Goal: Transaction & Acquisition: Purchase product/service

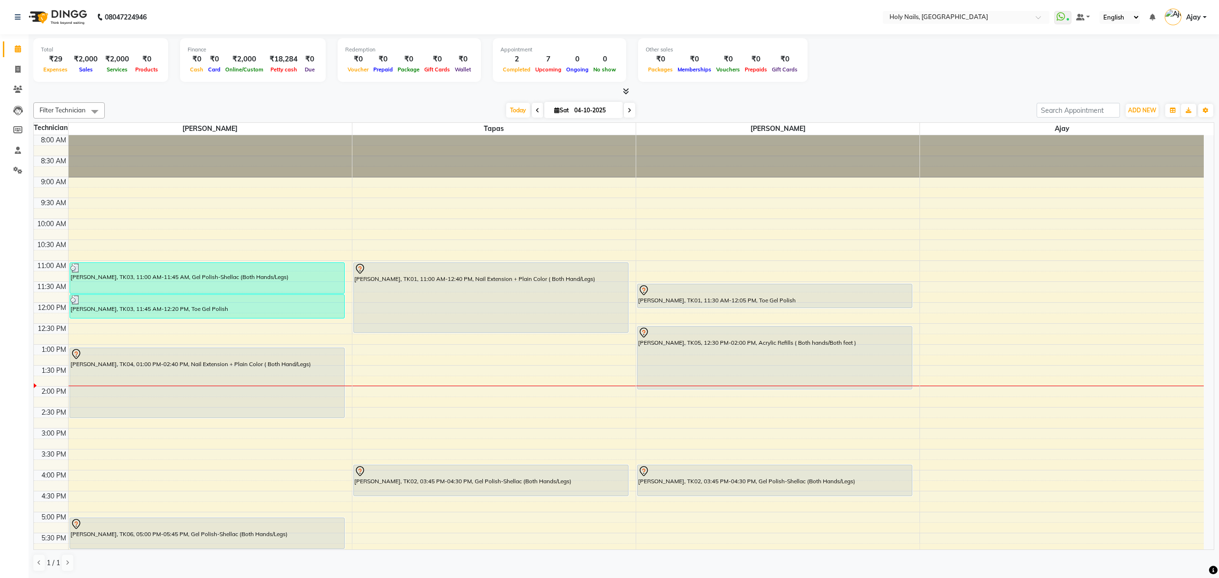
scroll to position [127, 0]
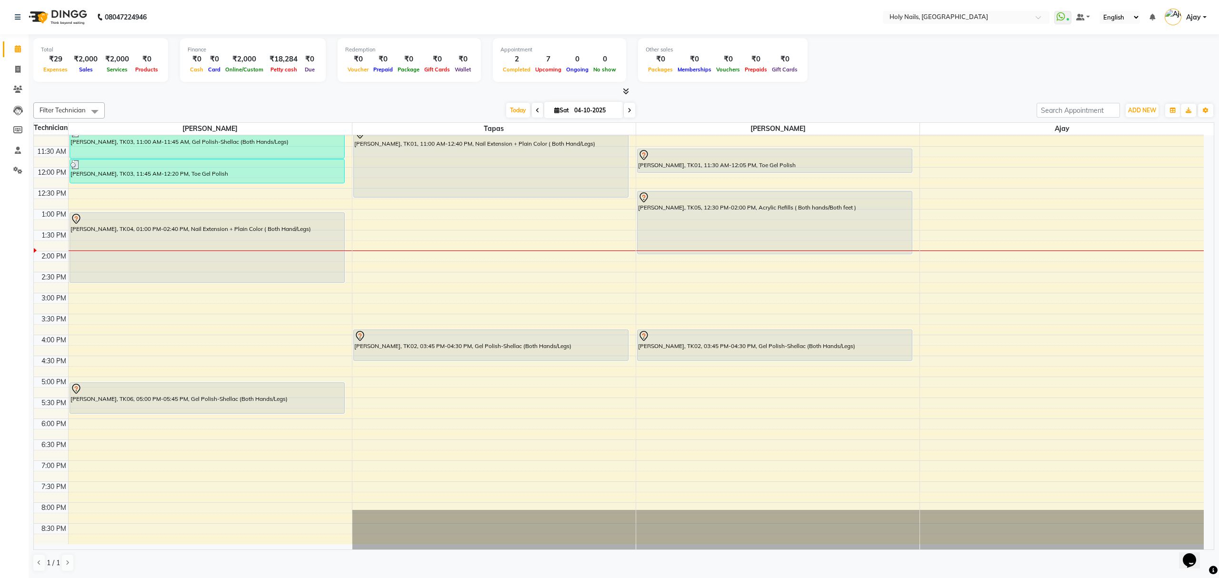
scroll to position [138, 0]
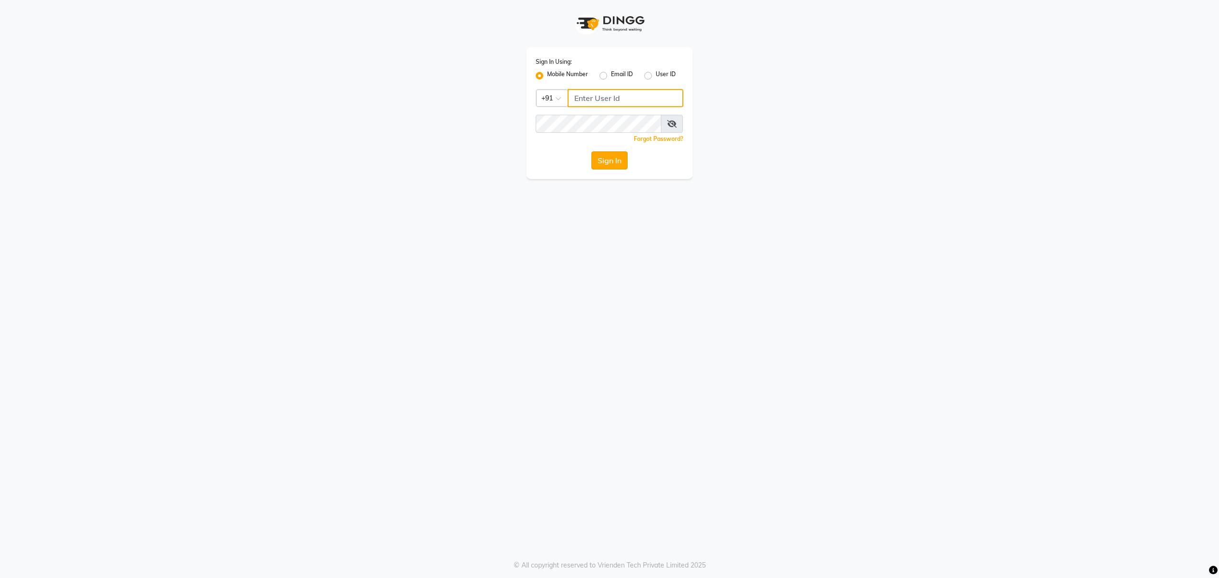
type input "8010688556"
click at [606, 160] on button "Sign In" at bounding box center [609, 160] width 36 height 18
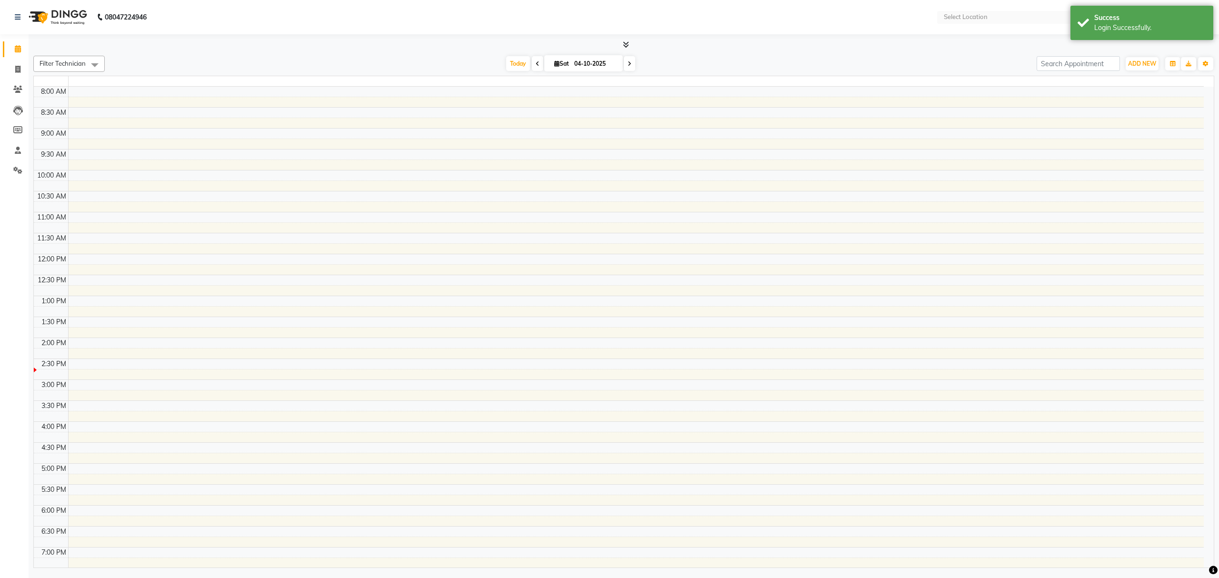
select select "en"
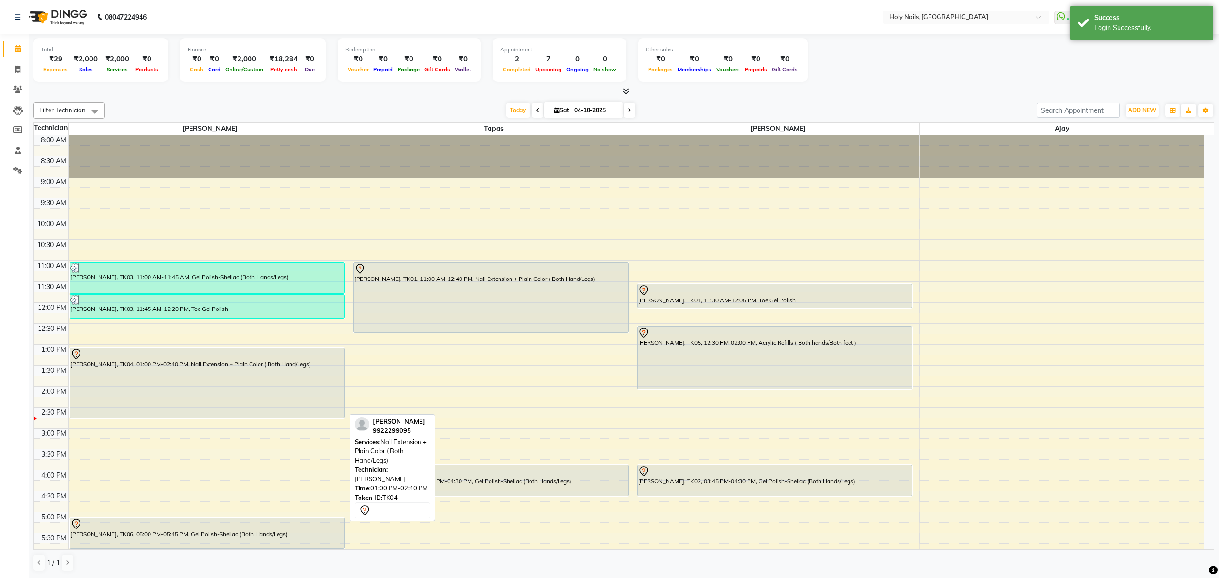
click at [226, 398] on div "[PERSON_NAME], TK04, 01:00 PM-02:40 PM, Nail Extension + Plain Color ( Both Han…" at bounding box center [207, 382] width 274 height 69
select select "7"
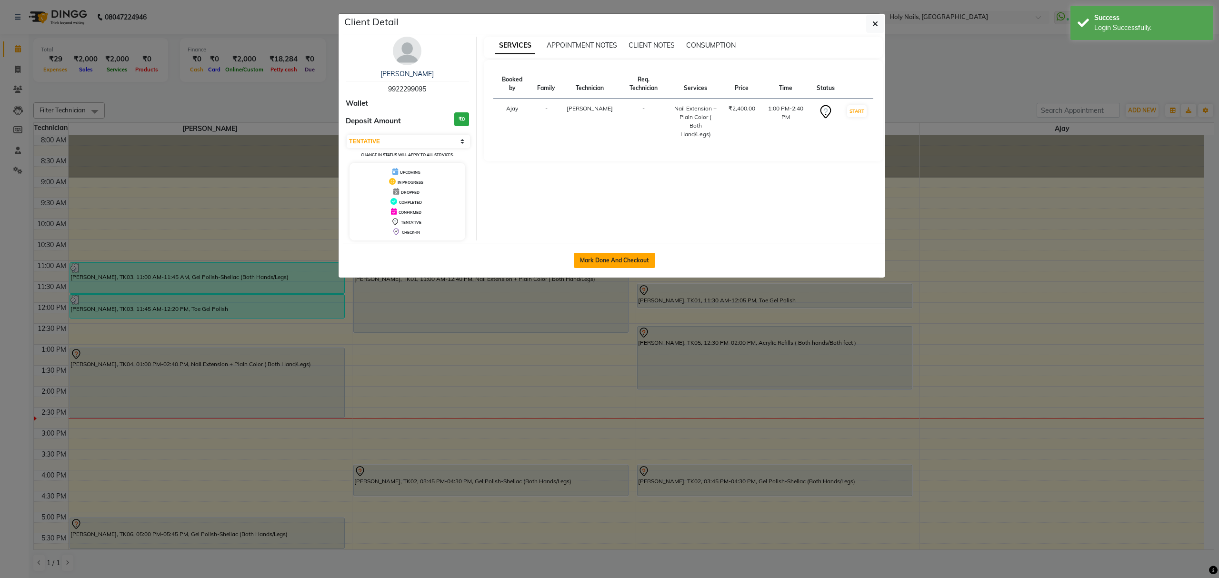
click at [622, 265] on button "Mark Done And Checkout" at bounding box center [614, 260] width 81 height 15
select select "service"
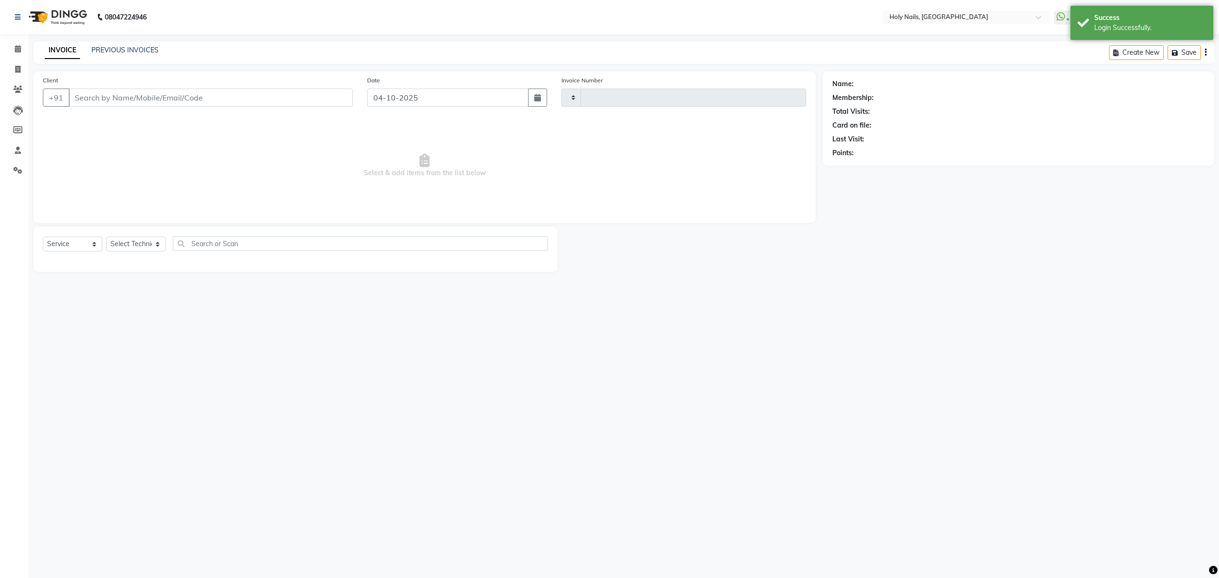
type input "0653"
select select "3"
select select "6066"
type input "99******95"
select select "43997"
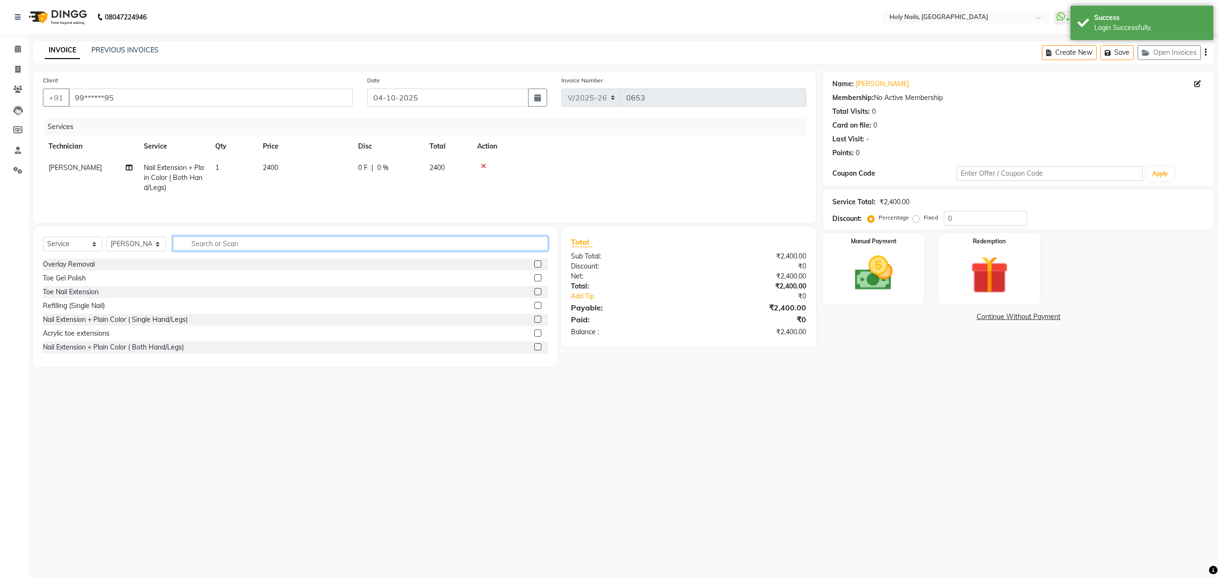
click at [368, 246] on input "text" at bounding box center [360, 243] width 375 height 15
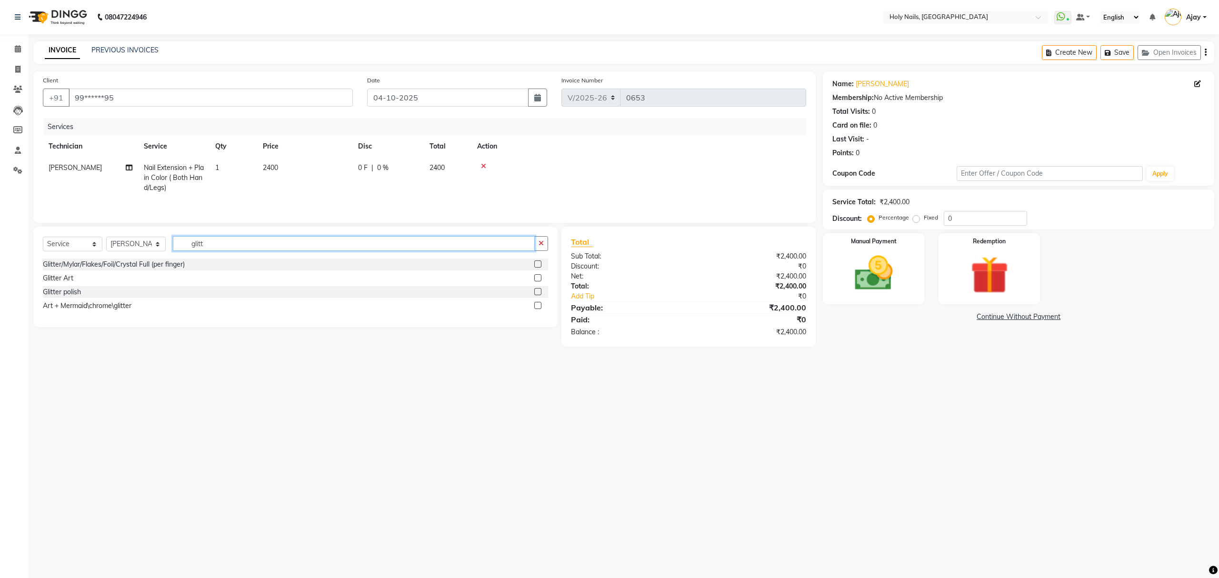
type input "glitt"
click at [532, 265] on div "Glitter/Mylar/Flakes/Foil/Crystal Full (per finger)" at bounding box center [295, 264] width 505 height 12
click at [537, 265] on label at bounding box center [537, 263] width 7 height 7
click at [537, 265] on input "checkbox" at bounding box center [537, 264] width 6 height 6
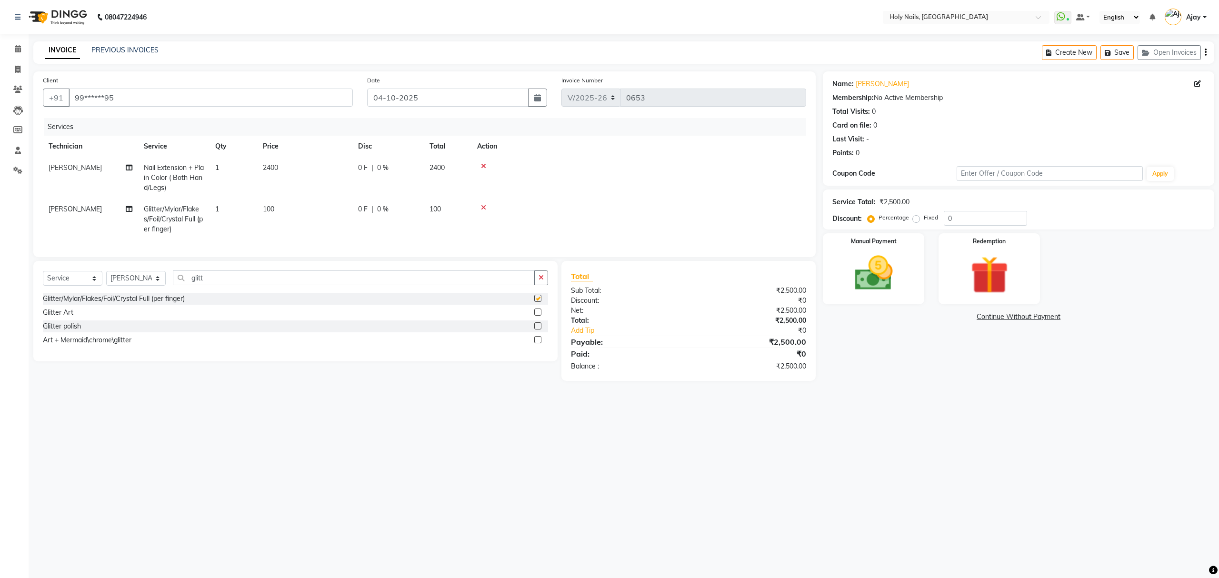
checkbox input "false"
click at [238, 206] on td "1" at bounding box center [233, 218] width 48 height 41
select select "43997"
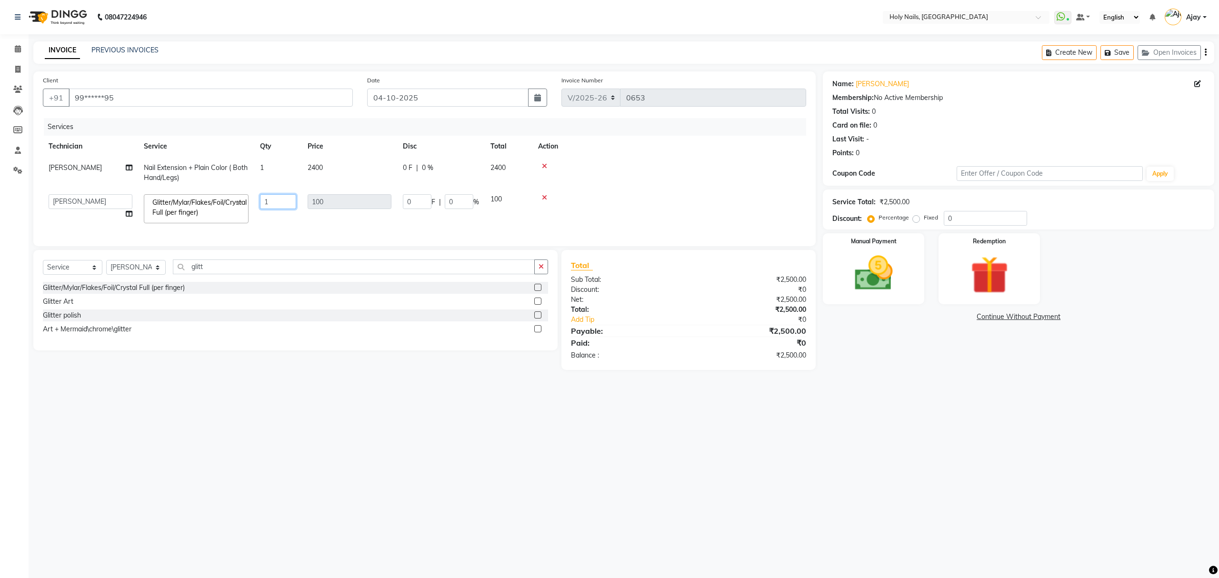
click at [286, 202] on input "1" at bounding box center [278, 201] width 36 height 15
type input "10"
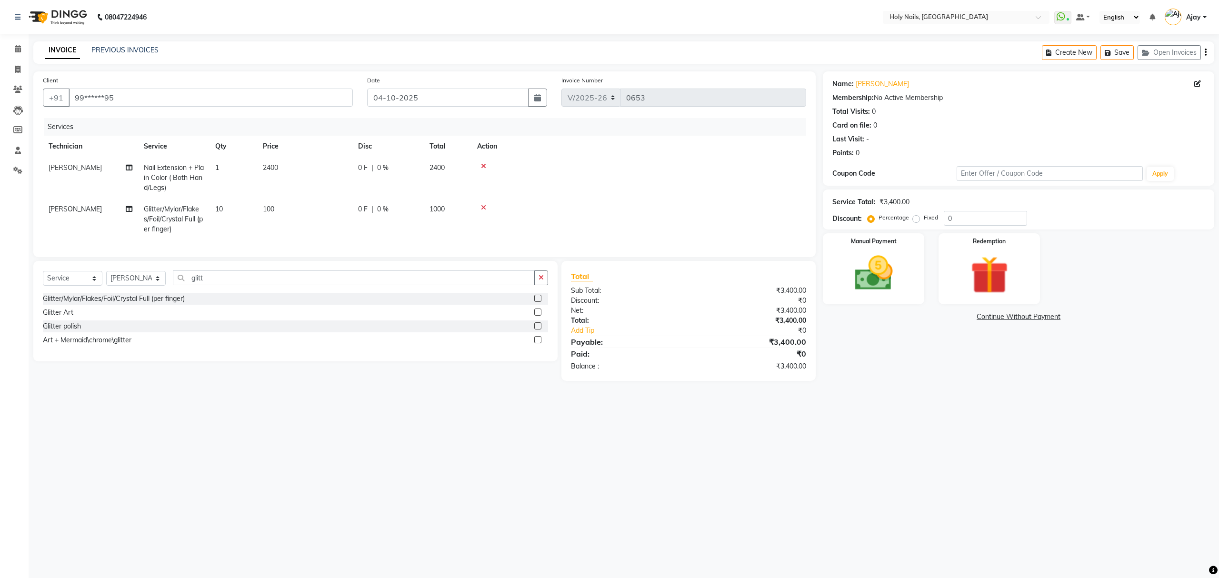
click at [416, 210] on div "0 F | 0 %" at bounding box center [388, 209] width 60 height 10
select select "43997"
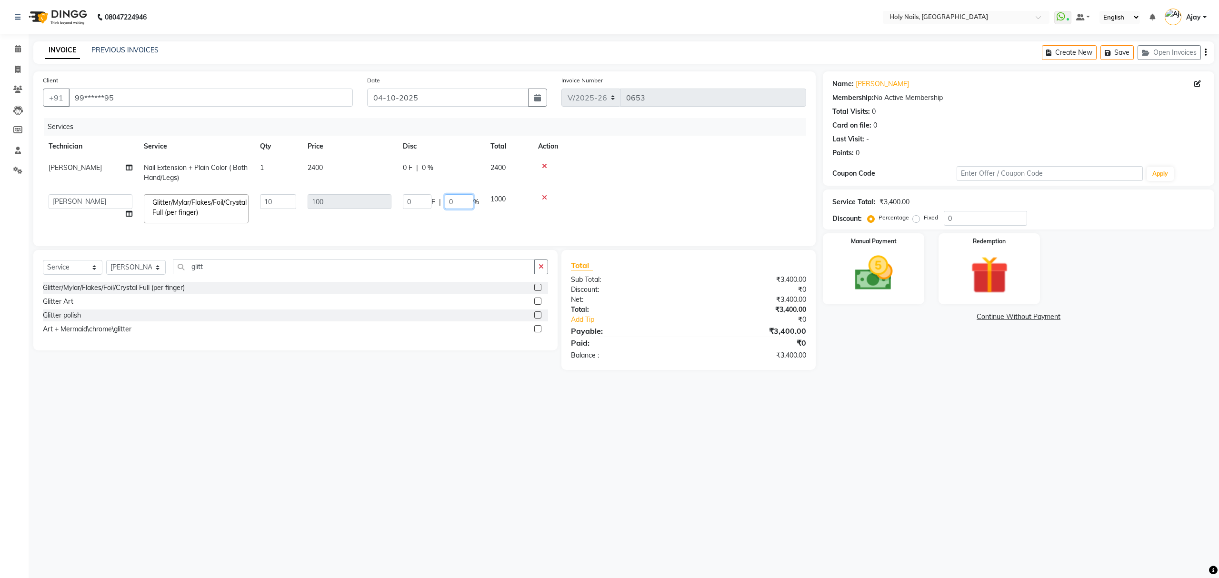
click at [457, 203] on input "0" at bounding box center [459, 201] width 29 height 15
type input "100"
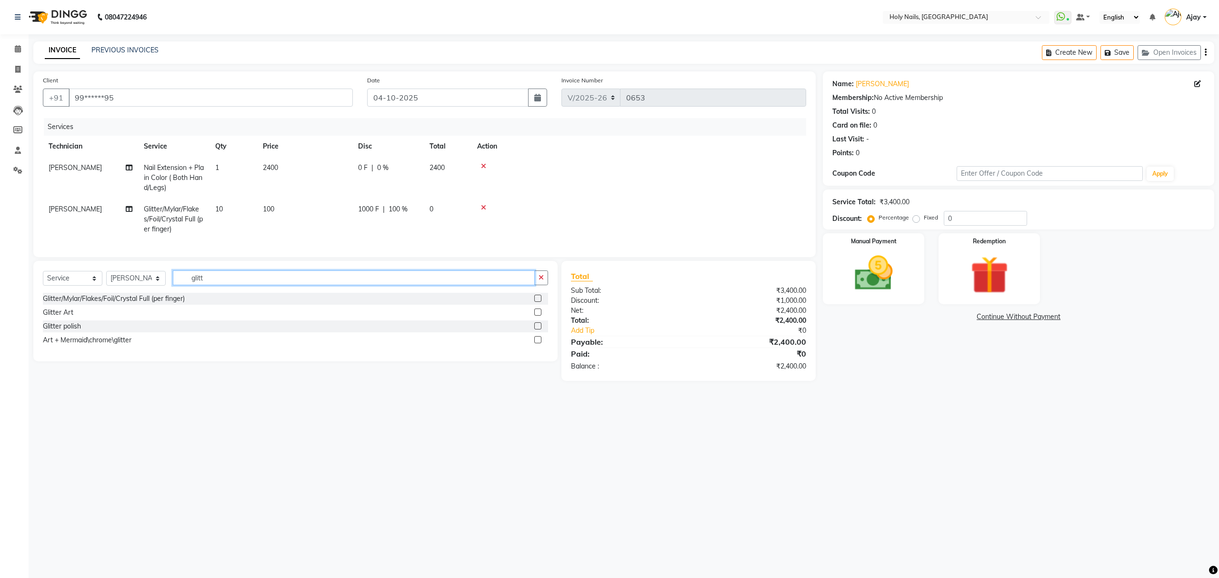
click at [447, 276] on div "Select Service Product Membership Package Voucher Prepaid Gift Card Select Tech…" at bounding box center [295, 311] width 524 height 100
click at [881, 282] on img at bounding box center [873, 274] width 64 height 46
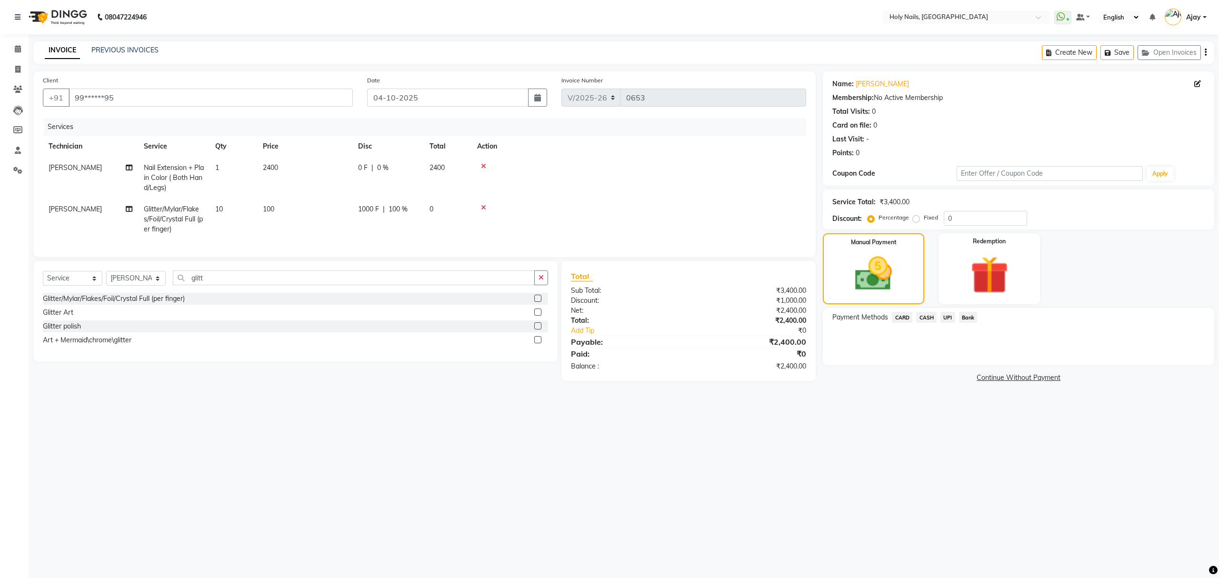
click at [945, 314] on span "UPI" at bounding box center [947, 317] width 15 height 11
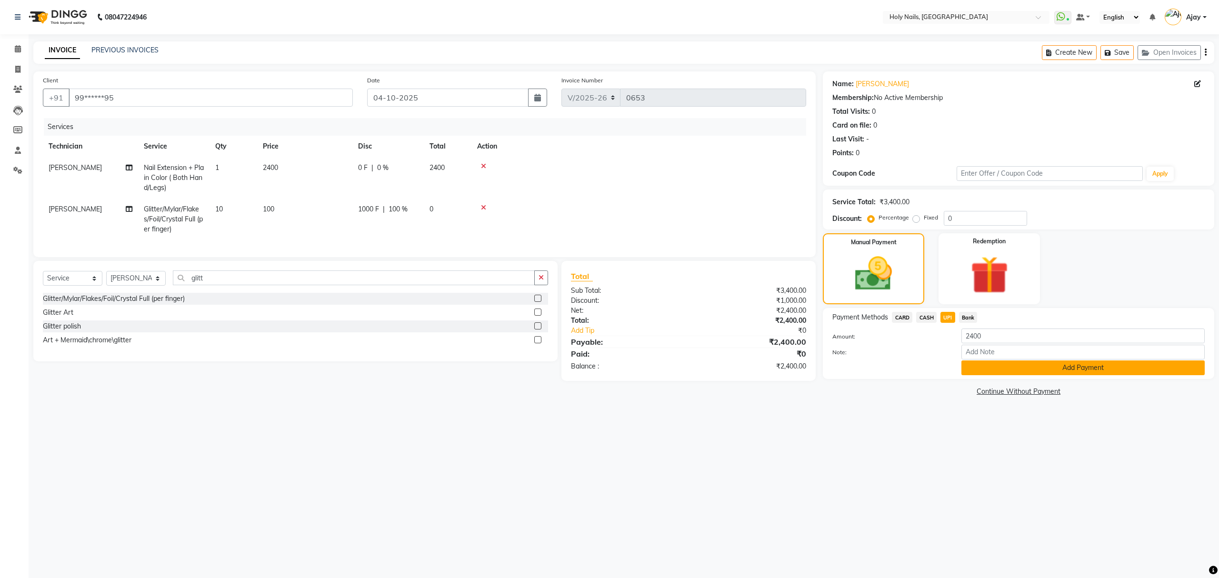
click at [1036, 373] on button "Add Payment" at bounding box center [1082, 367] width 243 height 15
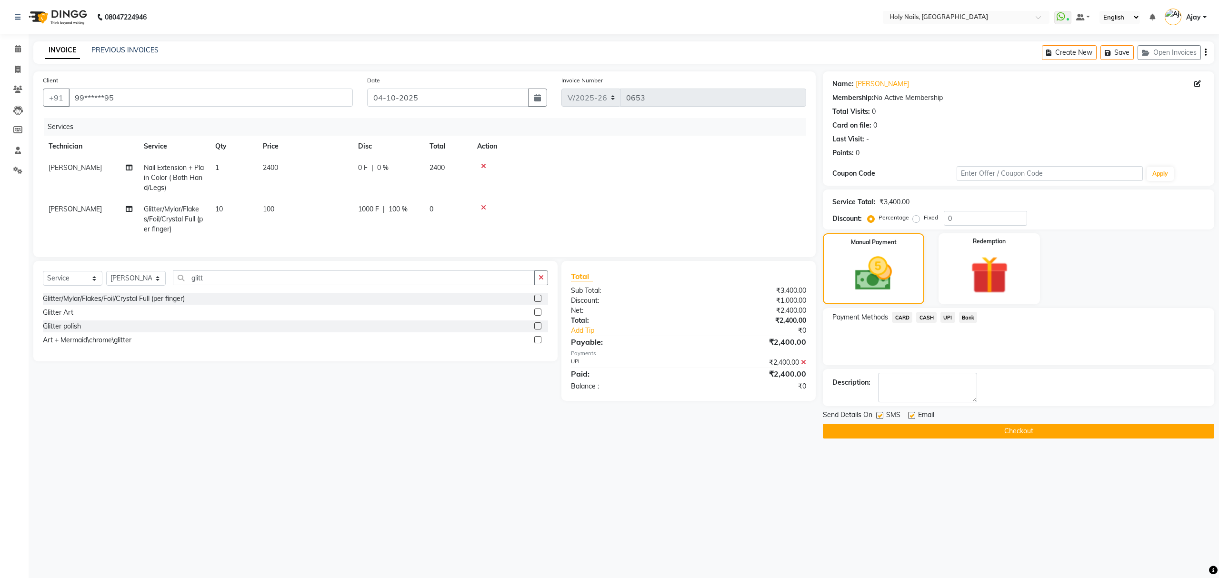
click at [1002, 433] on button "Checkout" at bounding box center [1018, 431] width 391 height 15
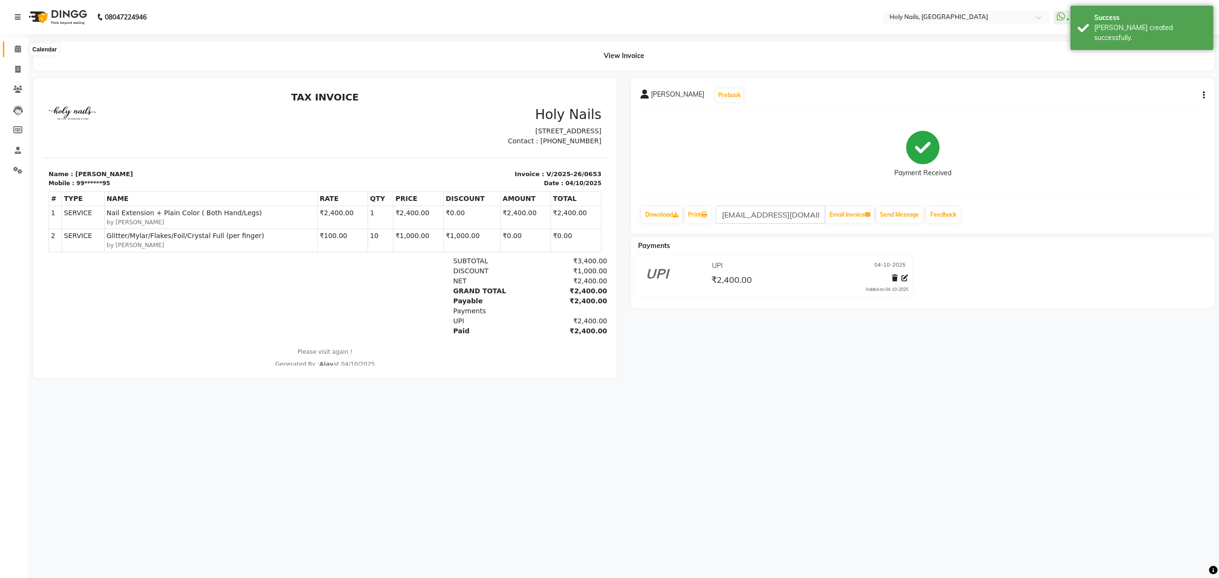
click at [18, 48] on icon at bounding box center [18, 48] width 6 height 7
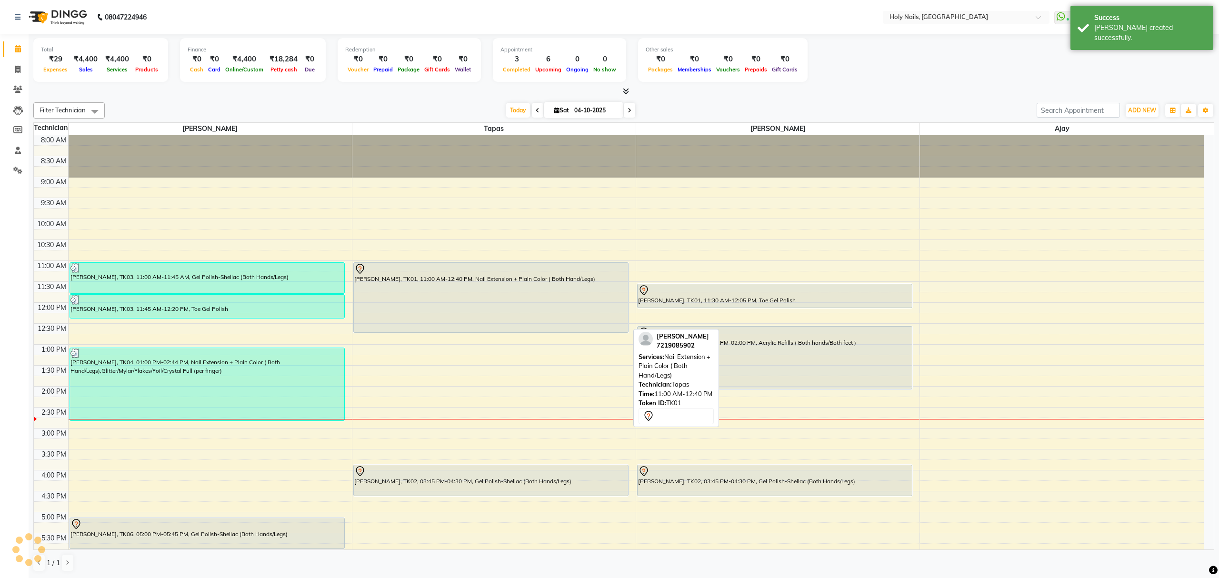
click at [503, 309] on div "[PERSON_NAME], TK01, 11:00 AM-12:40 PM, Nail Extension + Plain Color ( Both Han…" at bounding box center [491, 297] width 274 height 69
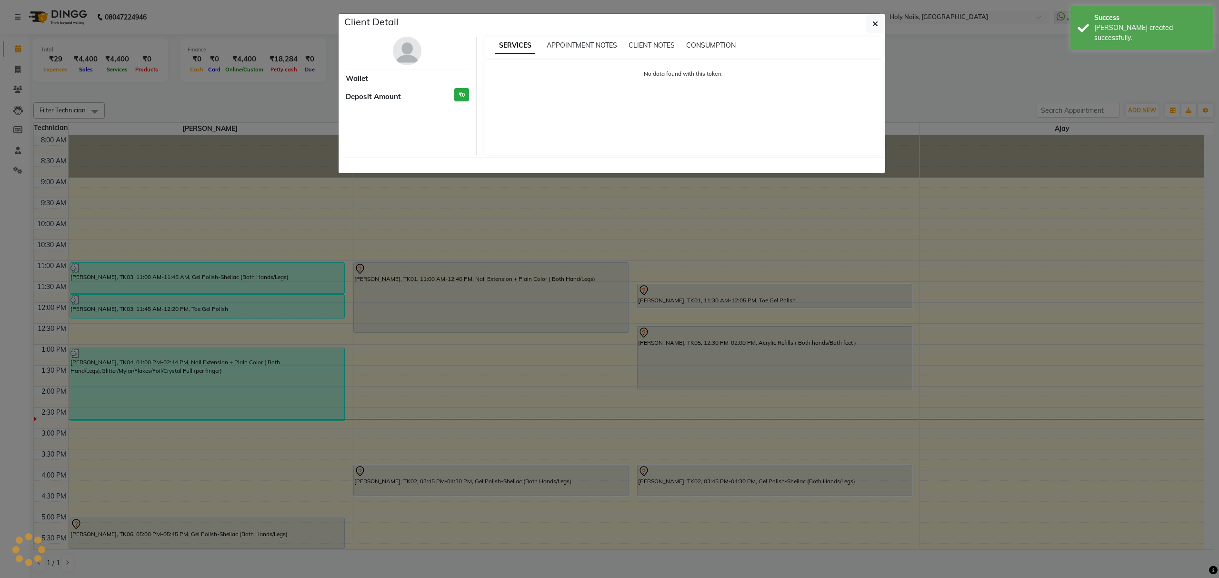
select select "7"
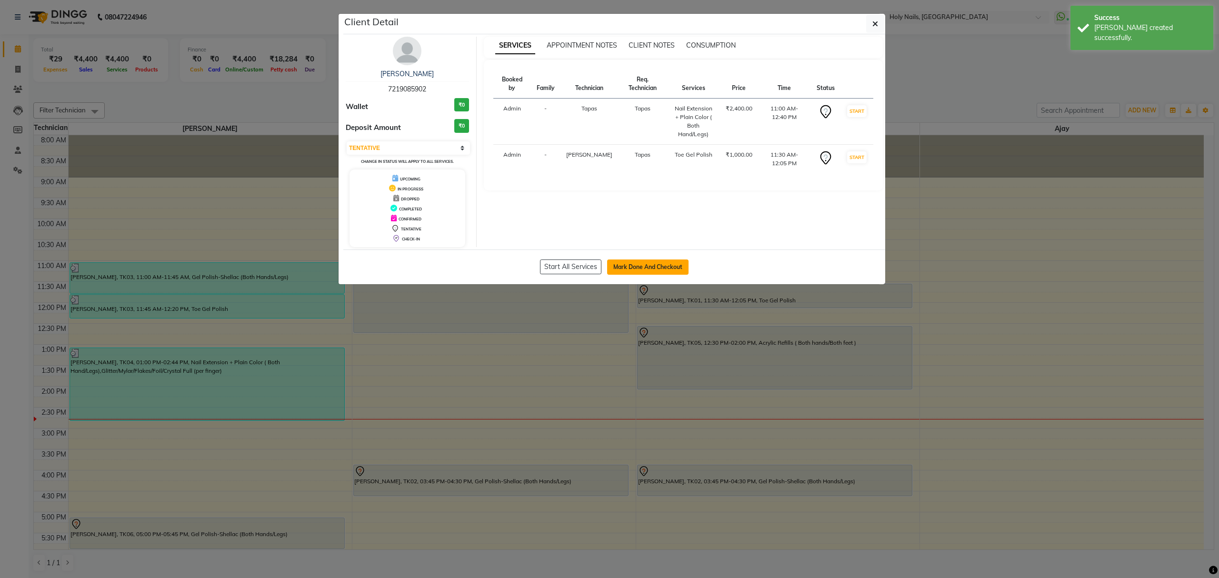
click at [655, 261] on button "Mark Done And Checkout" at bounding box center [647, 266] width 81 height 15
select select "6066"
select select "service"
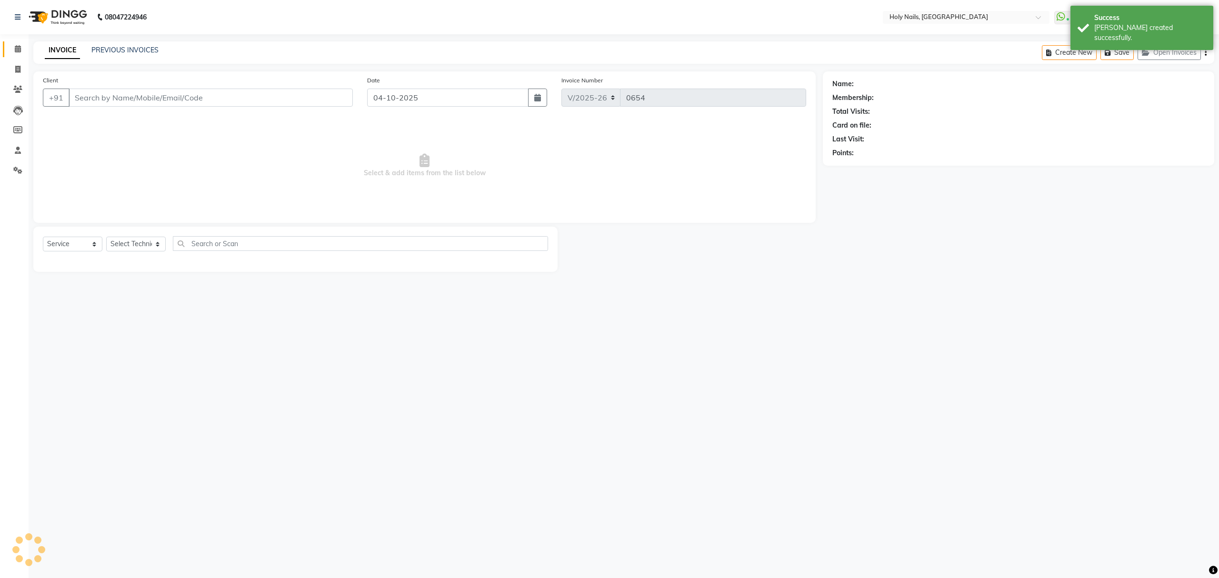
select select "select"
type input "72******02"
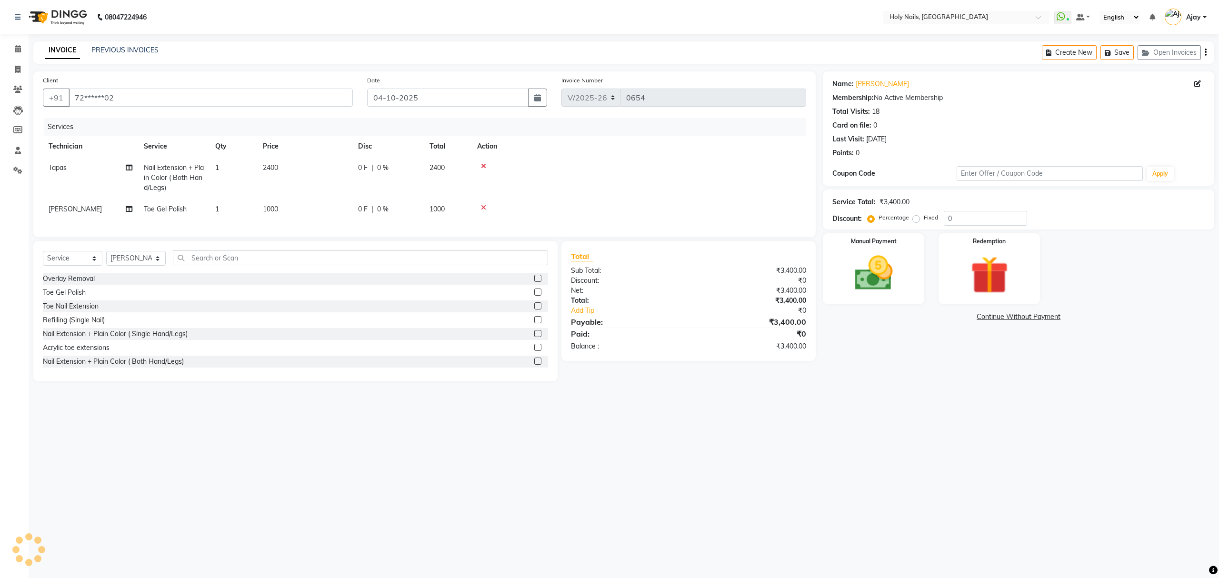
click at [481, 164] on icon at bounding box center [483, 166] width 5 height 7
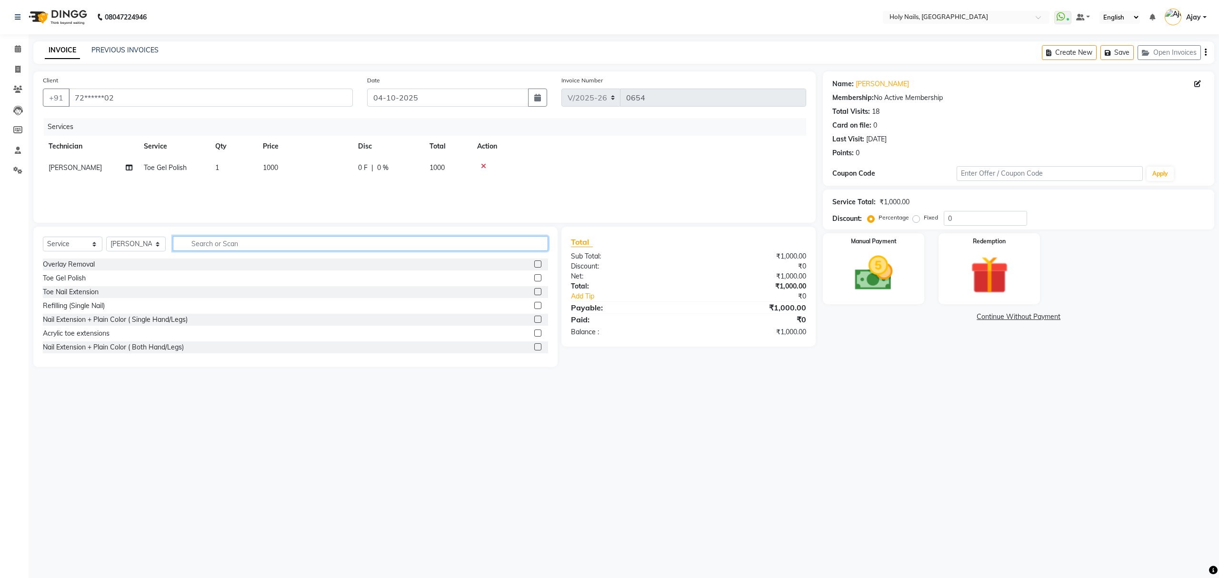
click at [420, 242] on input "text" at bounding box center [360, 243] width 375 height 15
click at [155, 241] on select "Select Technician Ajay Anjali Prosanjit Rakesh Tapas Vishwajeet" at bounding box center [135, 244] width 59 height 15
click at [106, 237] on select "Select Technician Ajay Anjali Prosanjit Rakesh Tapas Vishwajeet" at bounding box center [135, 244] width 59 height 15
click at [160, 244] on select "Select Technician Ajay Anjali Prosanjit Rakesh Tapas Vishwajeet" at bounding box center [135, 244] width 59 height 15
select select "62064"
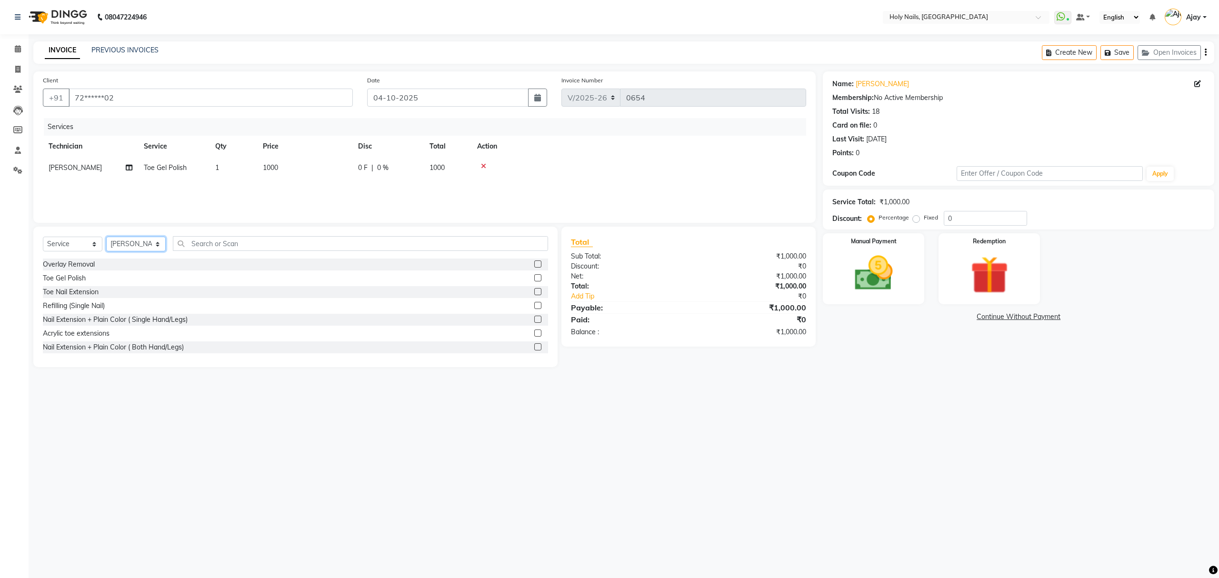
click at [106, 237] on select "Select Technician Ajay Anjali Prosanjit Rakesh Tapas Vishwajeet" at bounding box center [135, 244] width 59 height 15
click at [286, 238] on input "text" at bounding box center [360, 243] width 375 height 15
type input "remov"
click at [534, 303] on label at bounding box center [537, 305] width 7 height 7
click at [534, 303] on input "checkbox" at bounding box center [537, 306] width 6 height 6
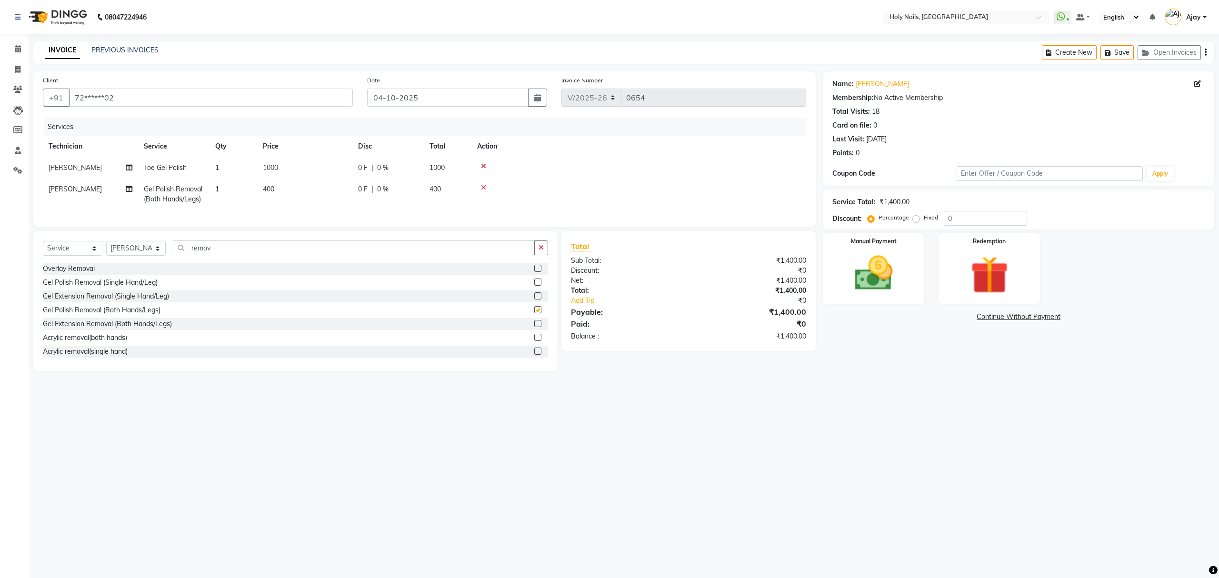
checkbox input "false"
click at [158, 256] on select "Select Technician Ajay Anjali Prosanjit Rakesh Tapas Vishwajeet" at bounding box center [135, 248] width 59 height 15
select select "43996"
click at [106, 250] on select "Select Technician Ajay Anjali Prosanjit Rakesh Tapas Vishwajeet" at bounding box center [135, 248] width 59 height 15
click at [275, 255] on input "remov" at bounding box center [354, 247] width 362 height 15
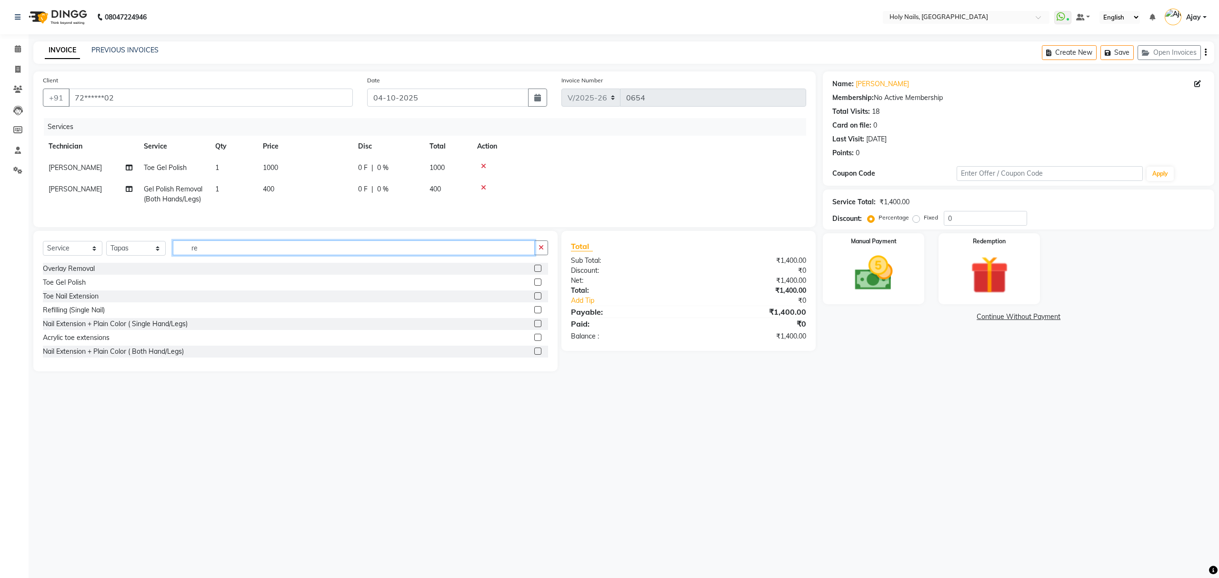
type input "r"
type input "over"
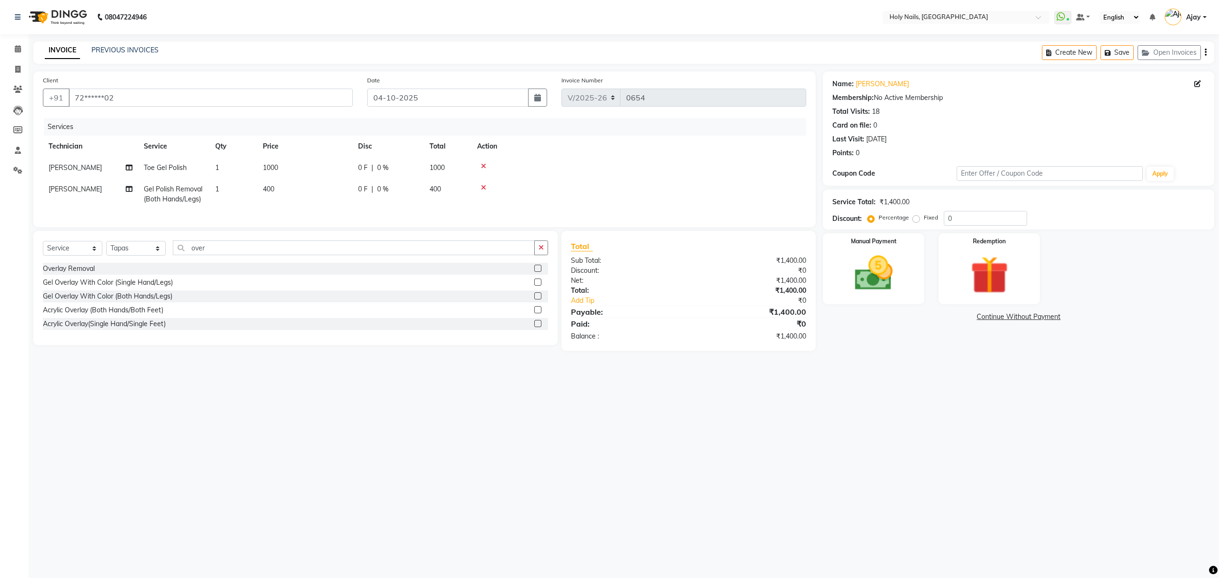
drag, startPoint x: 539, startPoint y: 305, endPoint x: 533, endPoint y: 299, distance: 8.8
click at [538, 299] on label at bounding box center [537, 295] width 7 height 7
click at [538, 299] on input "checkbox" at bounding box center [537, 296] width 6 height 6
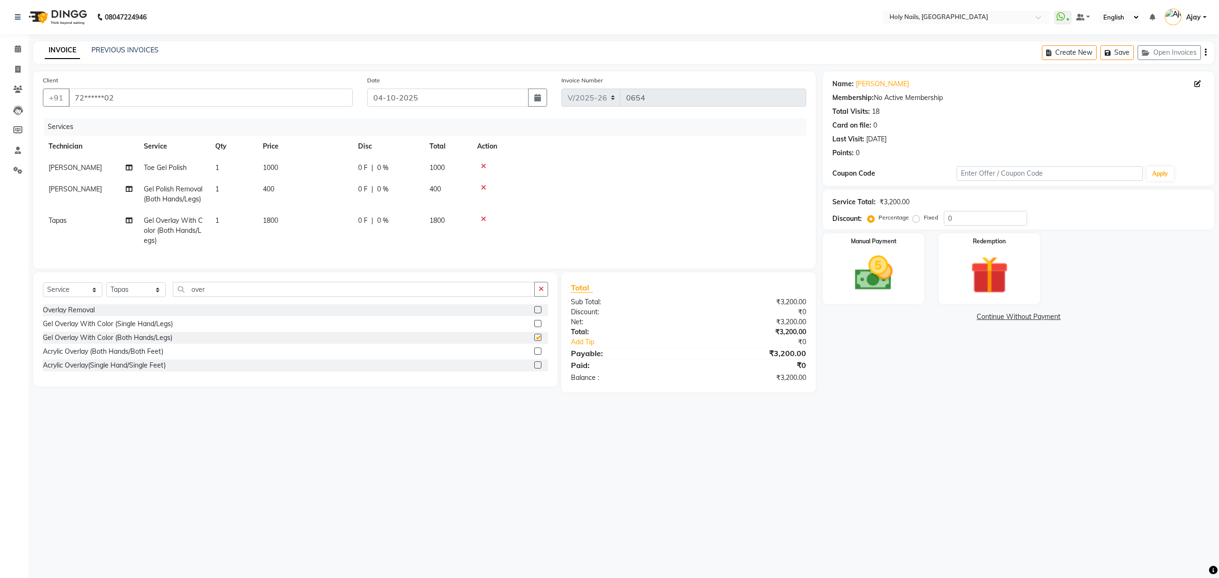
checkbox input "false"
click at [416, 296] on input "over" at bounding box center [354, 289] width 362 height 15
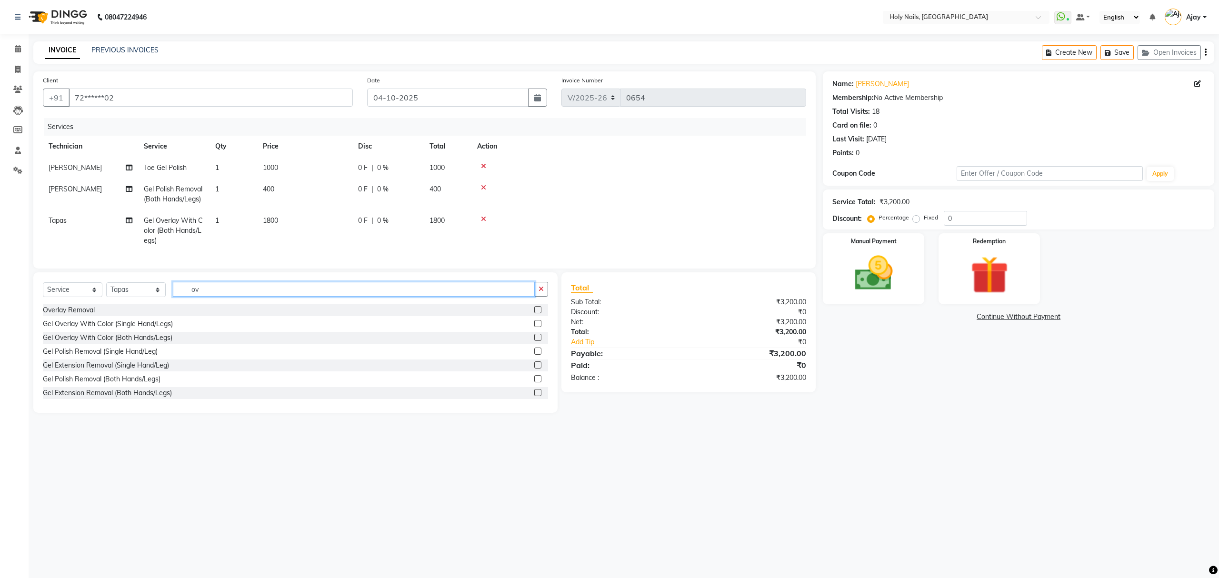
type input "o"
type input "a"
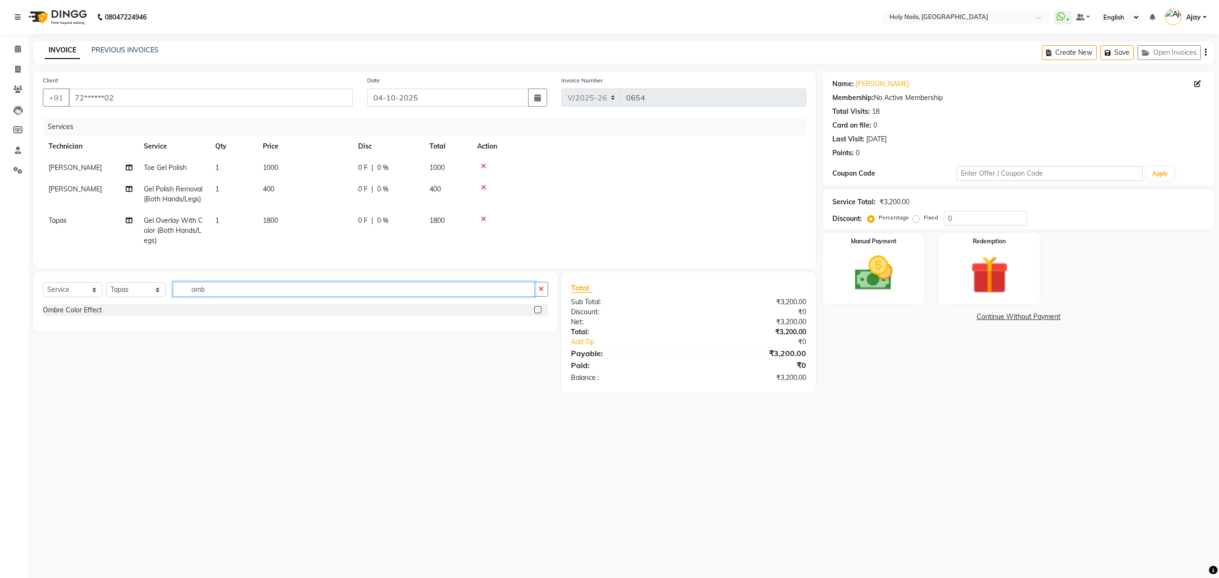
type input "omb"
click at [536, 313] on label at bounding box center [537, 309] width 7 height 7
click at [536, 313] on input "checkbox" at bounding box center [537, 310] width 6 height 6
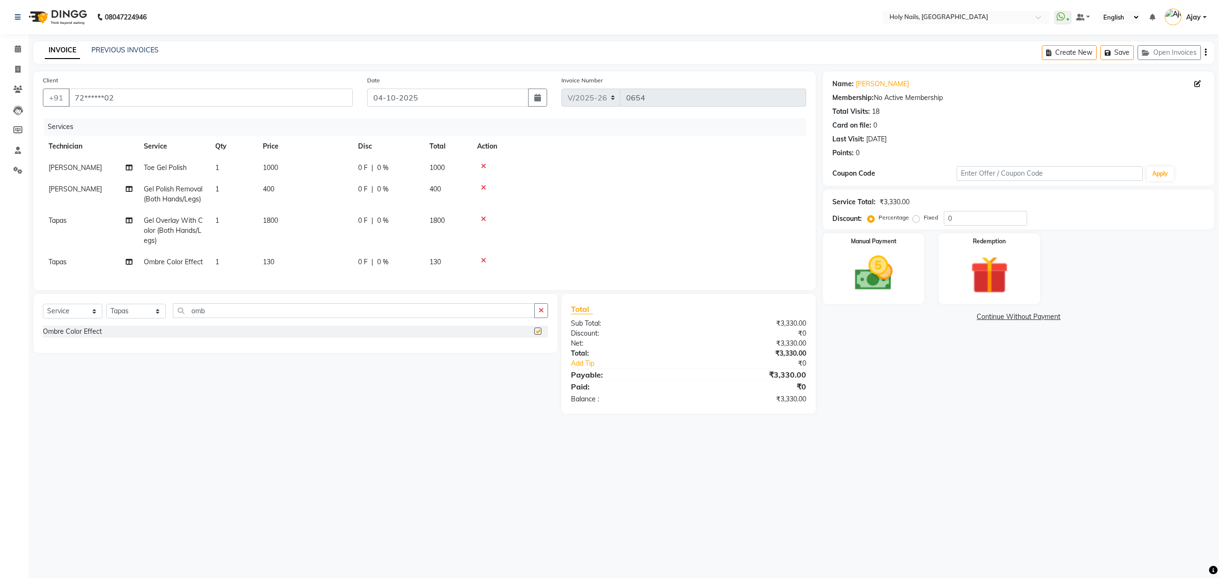
checkbox input "false"
drag, startPoint x: 225, startPoint y: 262, endPoint x: 258, endPoint y: 251, distance: 34.0
click at [228, 261] on td "1" at bounding box center [233, 261] width 48 height 21
select select "43996"
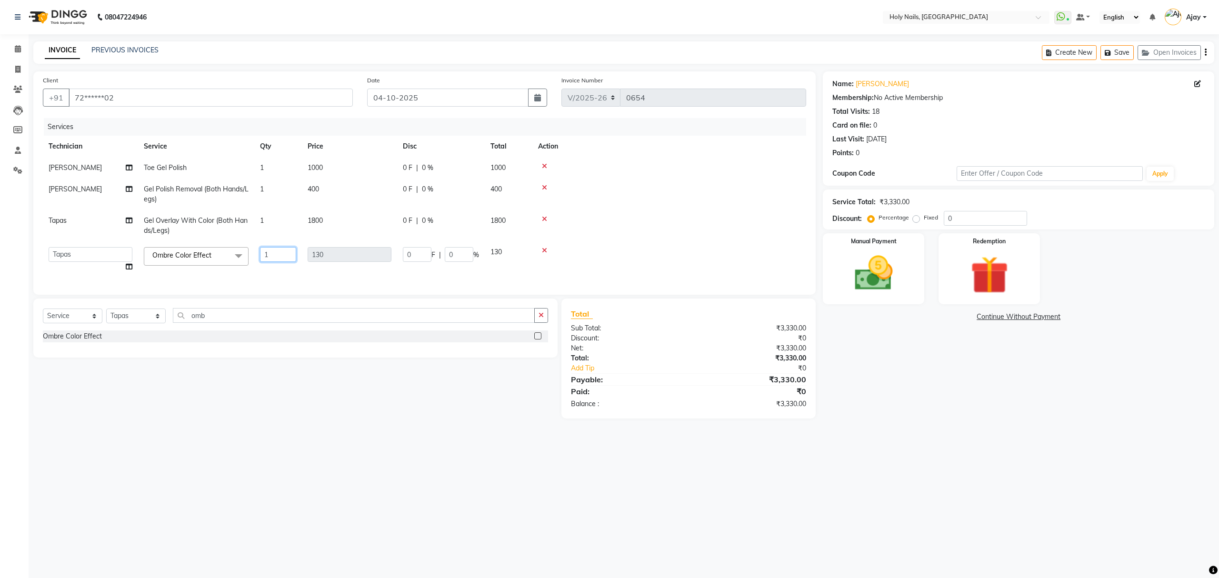
click at [284, 252] on input "1" at bounding box center [278, 254] width 36 height 15
type input "10"
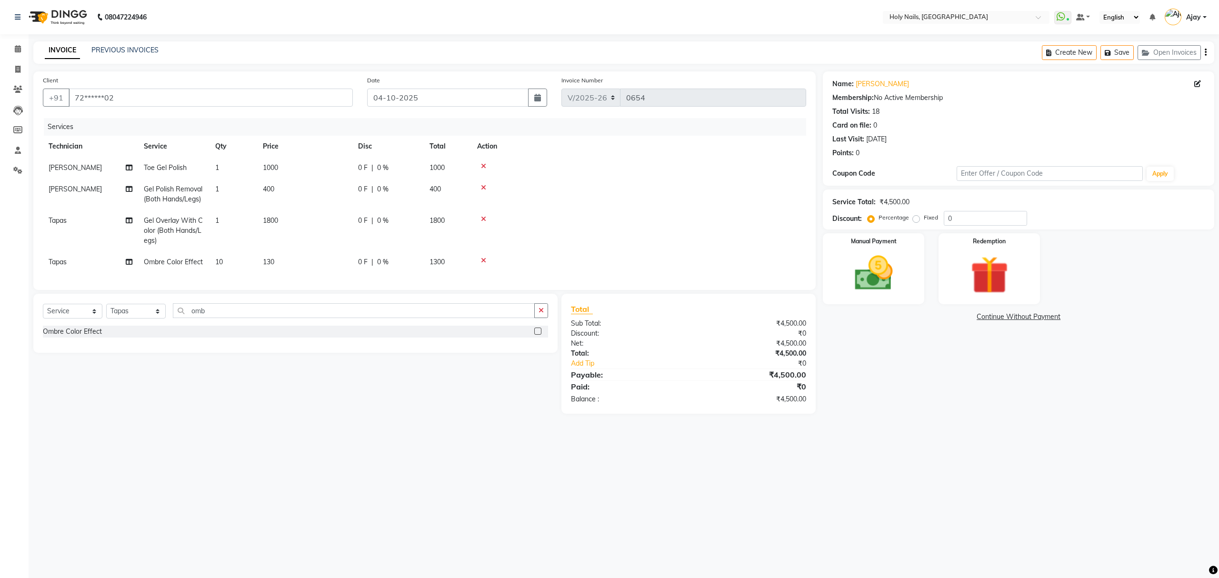
click at [400, 265] on div "0 F | 0 %" at bounding box center [388, 262] width 60 height 10
select select "43996"
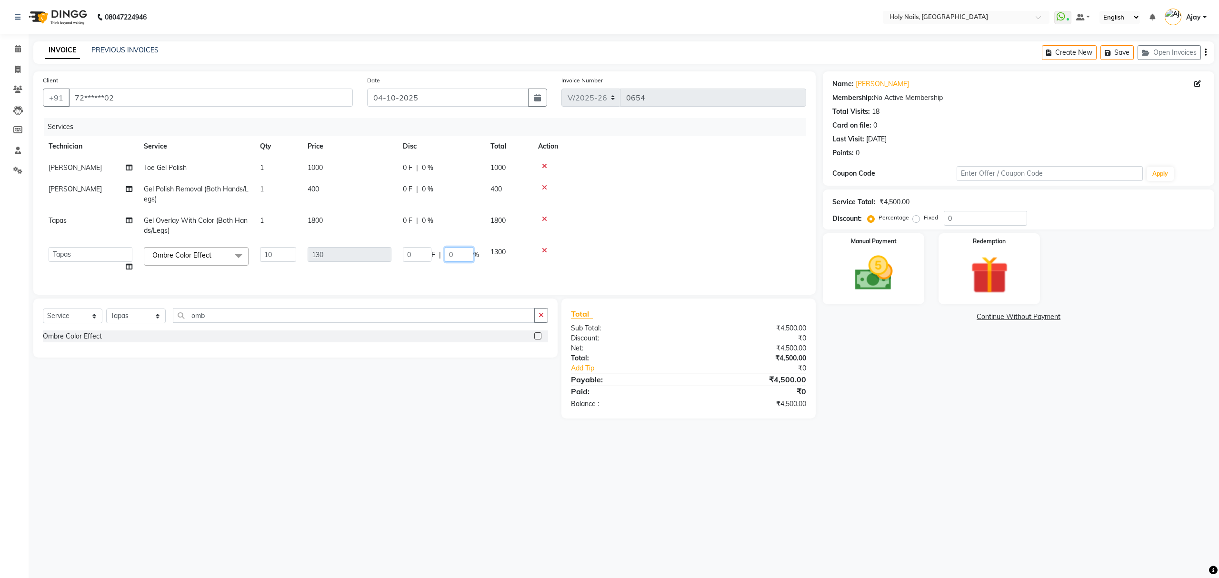
click at [461, 256] on input "0" at bounding box center [459, 254] width 29 height 15
type input "100"
click at [400, 323] on input "omb" at bounding box center [354, 315] width 362 height 15
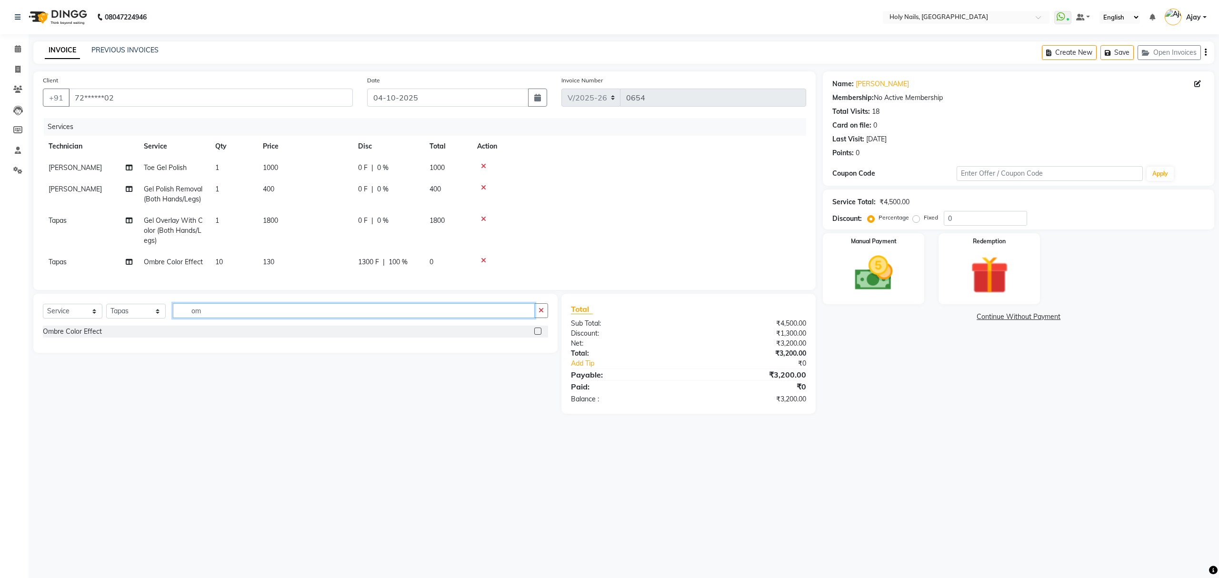
type input "o"
type input "art"
click at [534, 376] on label at bounding box center [537, 372] width 7 height 7
click at [534, 376] on input "checkbox" at bounding box center [537, 373] width 6 height 6
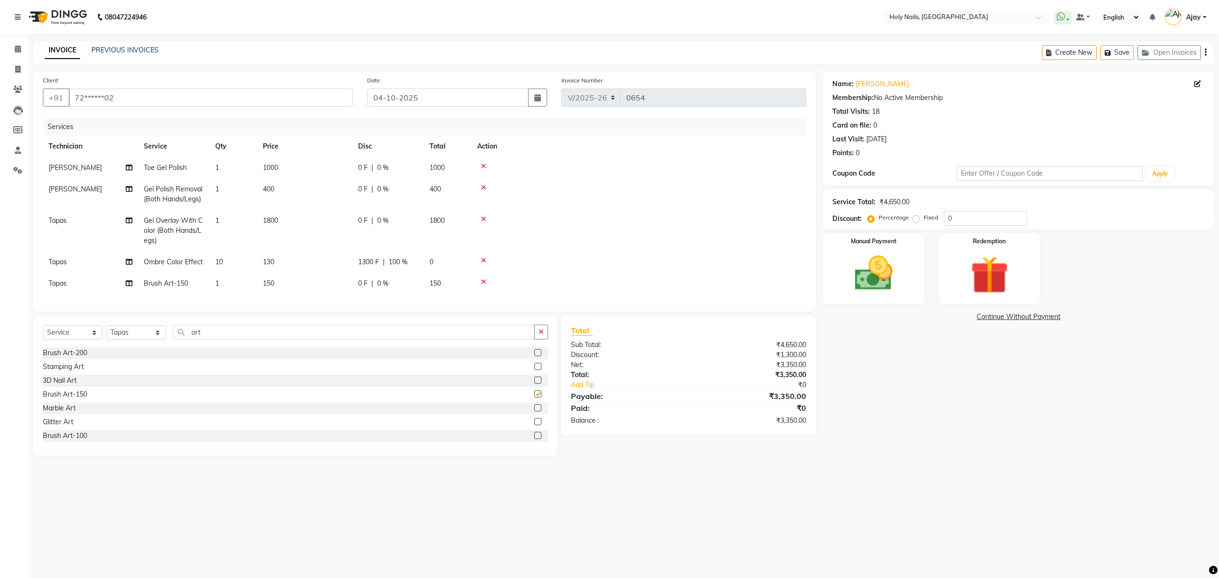
checkbox input "false"
drag, startPoint x: 227, startPoint y: 277, endPoint x: 256, endPoint y: 282, distance: 29.4
click at [234, 280] on td "1" at bounding box center [233, 283] width 48 height 21
select select "43996"
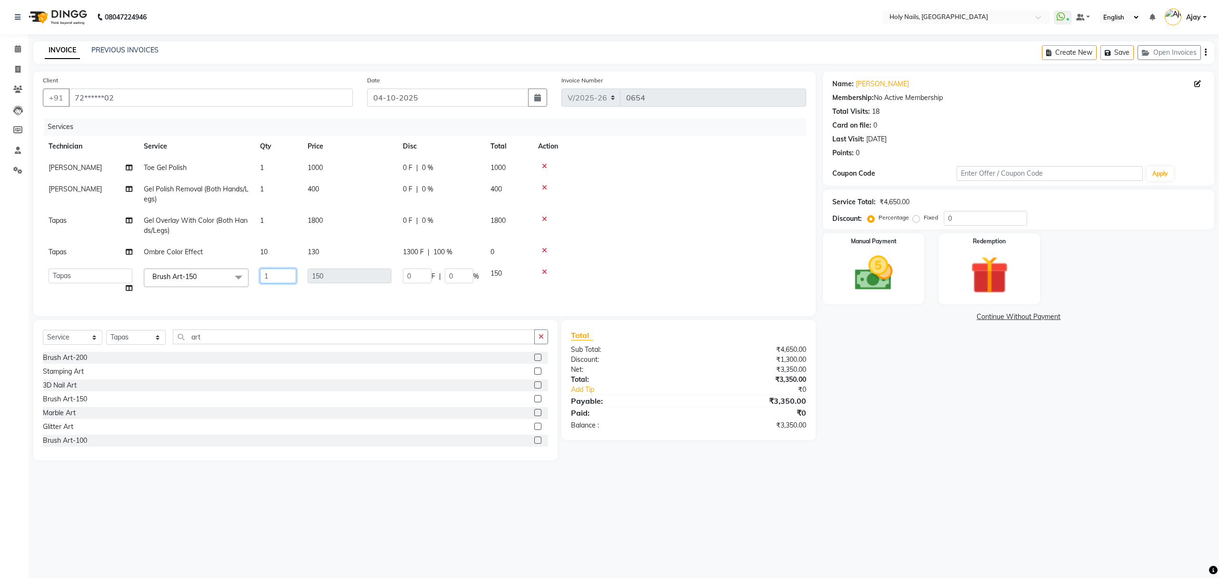
click at [283, 274] on input "1" at bounding box center [278, 275] width 36 height 15
type input "4"
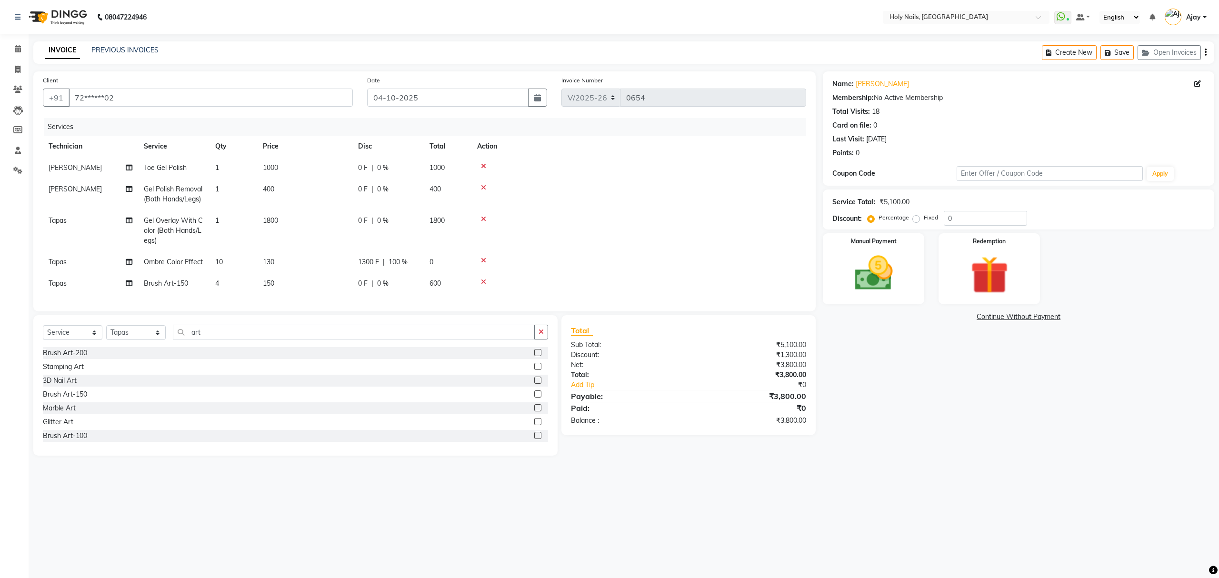
click at [448, 284] on td "600" at bounding box center [448, 283] width 48 height 21
select select "43996"
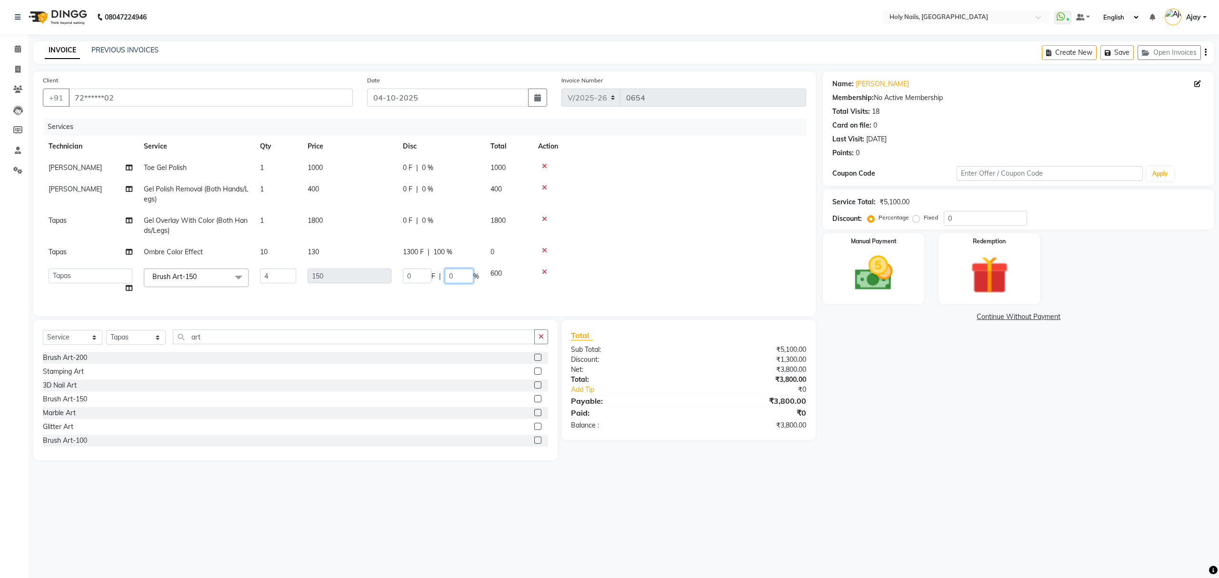
click at [455, 273] on input "0" at bounding box center [459, 275] width 29 height 15
type input "100"
click at [434, 340] on input "art" at bounding box center [354, 336] width 362 height 15
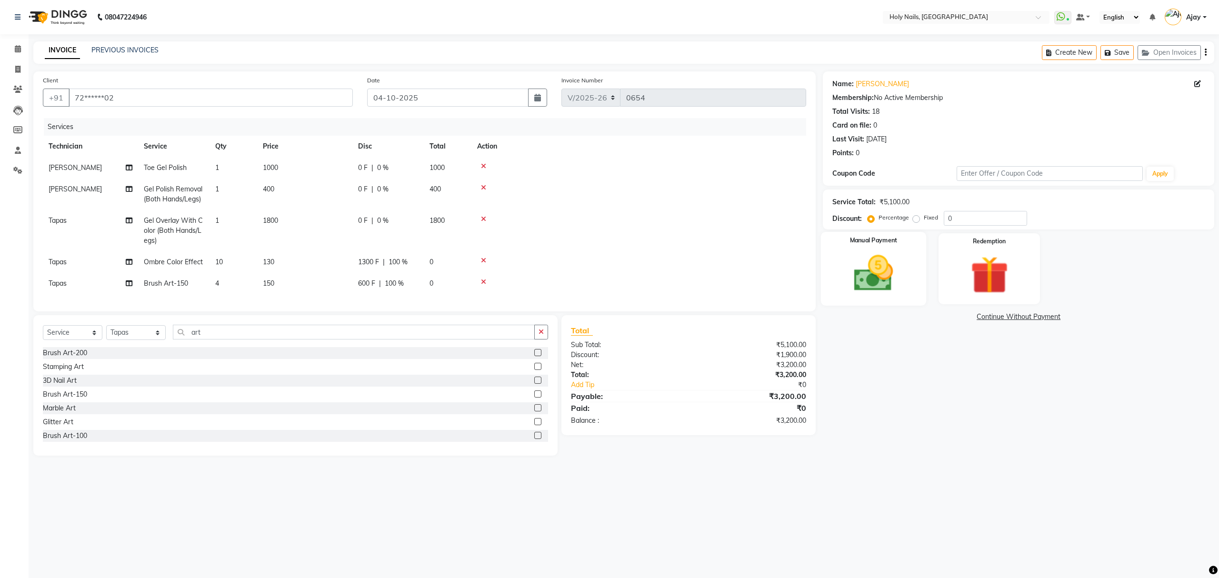
click at [880, 286] on img at bounding box center [873, 274] width 64 height 46
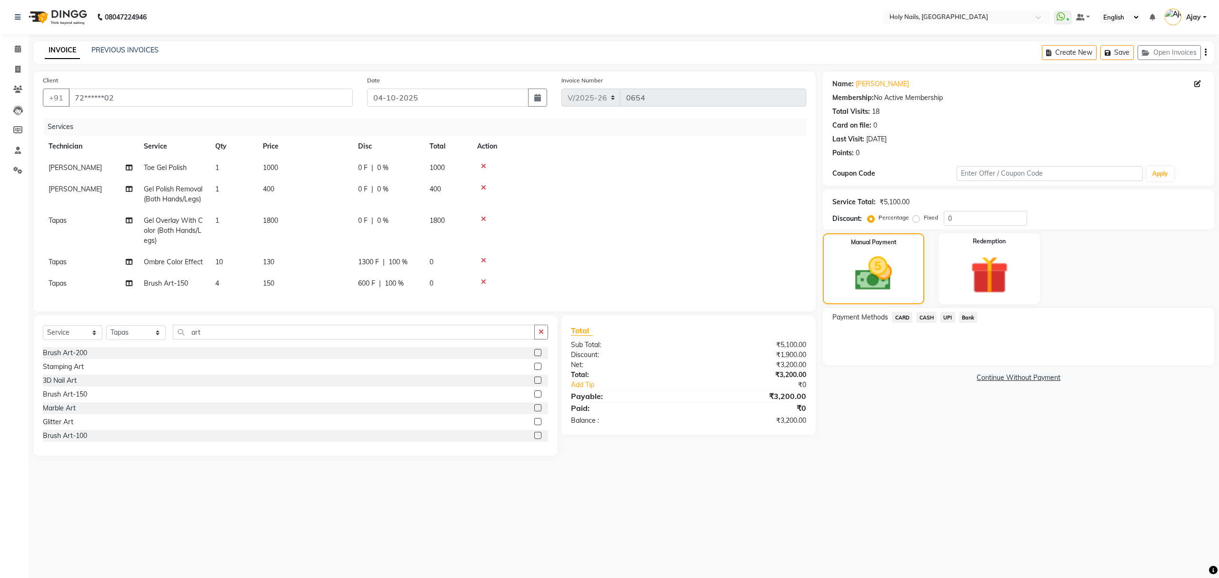
click at [952, 317] on span "UPI" at bounding box center [947, 317] width 15 height 11
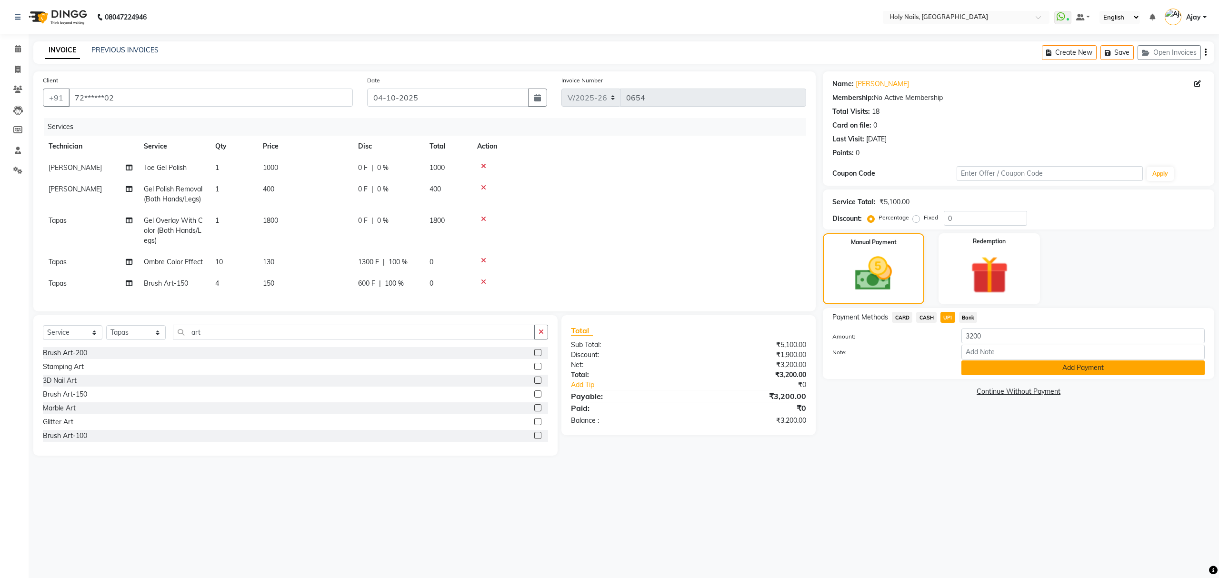
click at [1029, 365] on button "Add Payment" at bounding box center [1082, 367] width 243 height 15
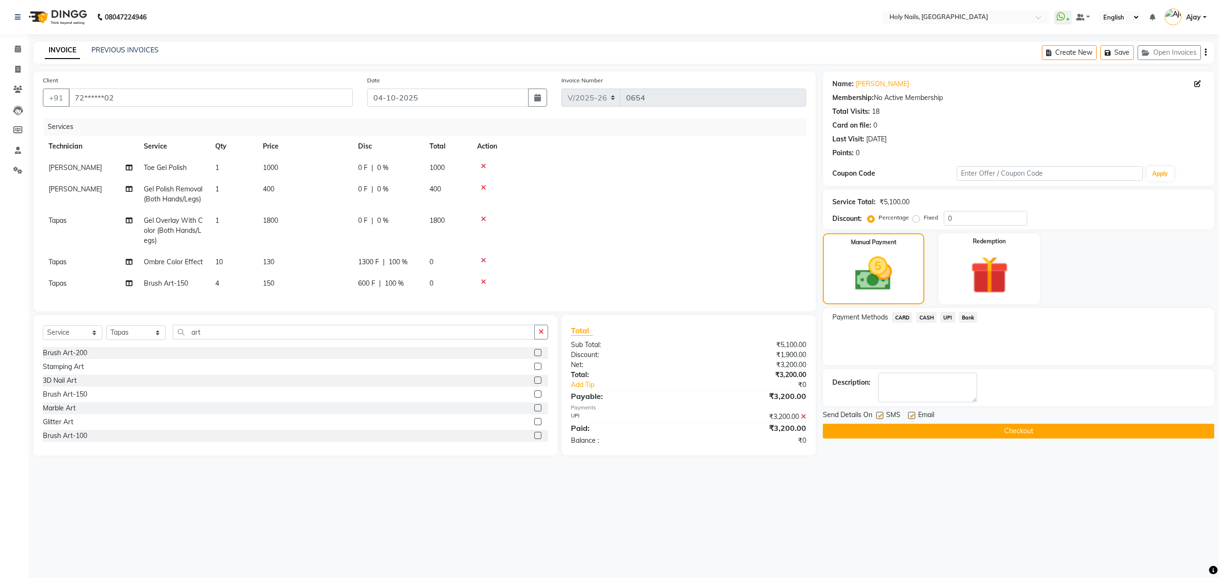
click at [1021, 431] on button "Checkout" at bounding box center [1018, 431] width 391 height 15
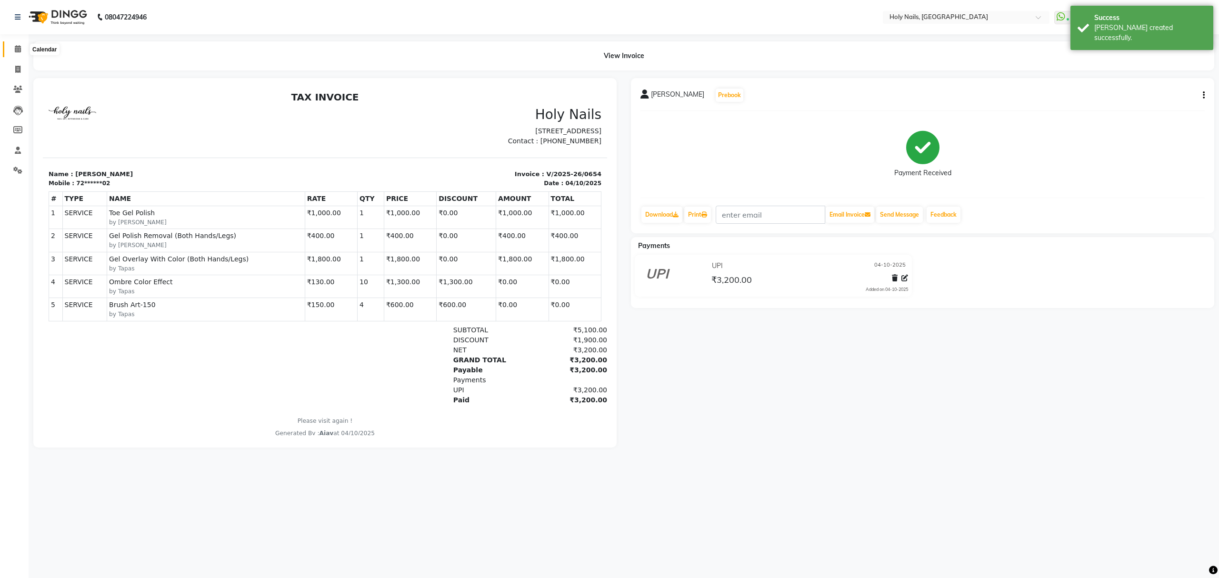
drag, startPoint x: 18, startPoint y: 50, endPoint x: 25, endPoint y: 53, distance: 7.7
click at [18, 50] on icon at bounding box center [18, 48] width 6 height 7
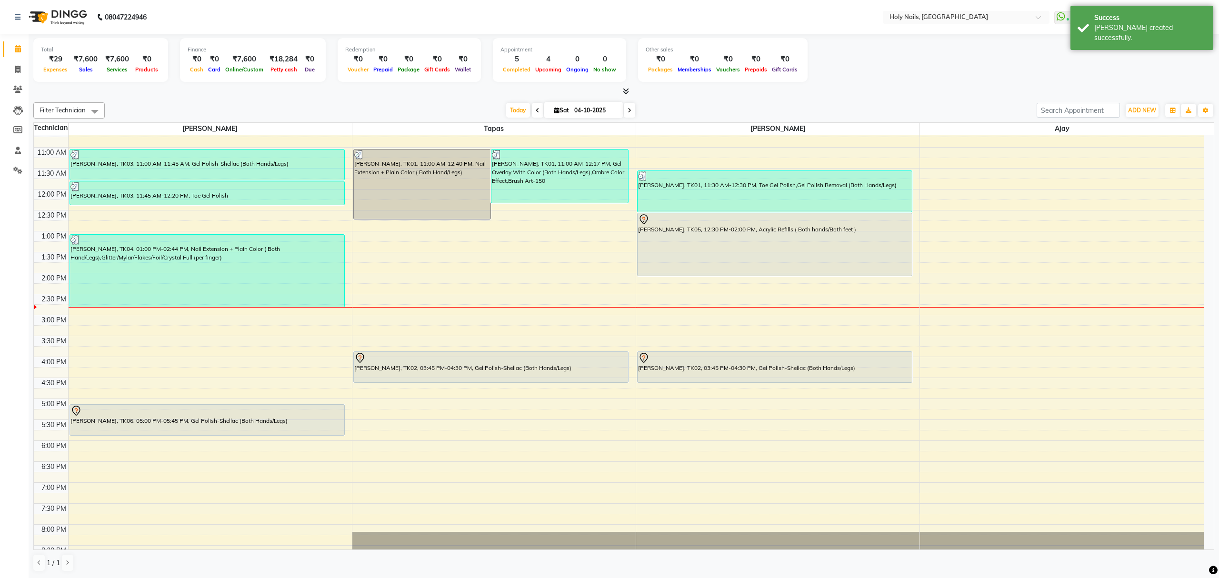
scroll to position [138, 0]
